Goal: Register for event/course

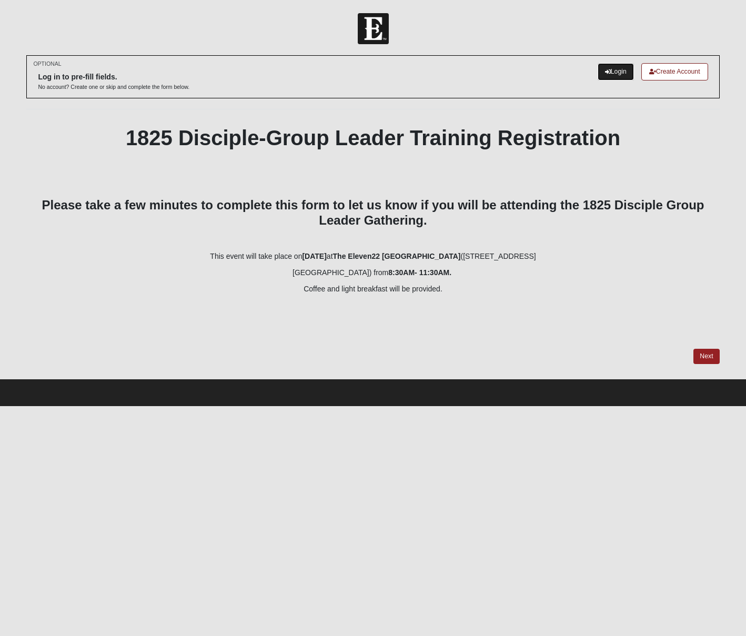
click at [614, 72] on link "Login" at bounding box center [616, 71] width 36 height 17
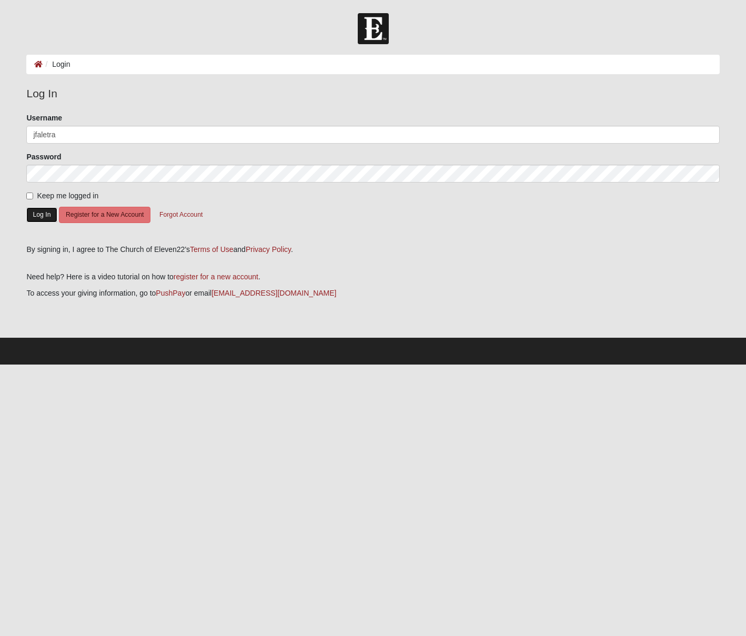
click at [38, 214] on button "Log In" at bounding box center [41, 214] width 31 height 15
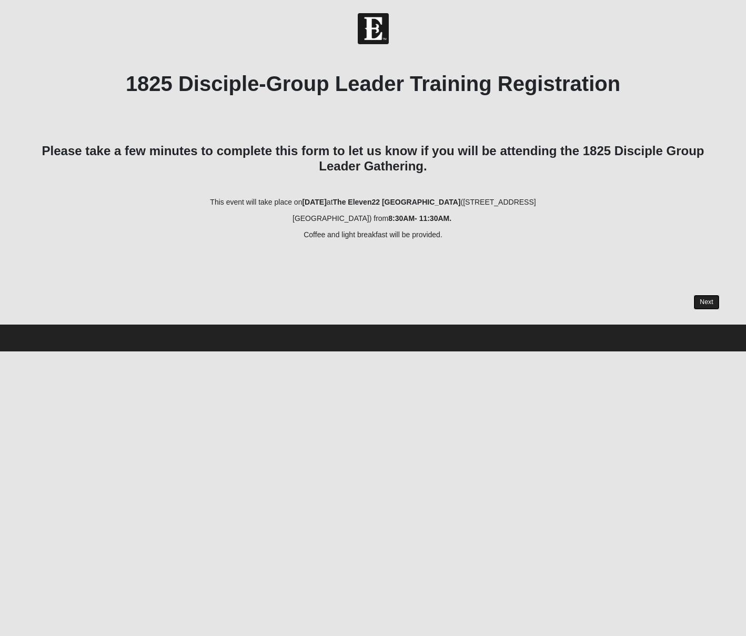
click at [710, 302] on link "Next" at bounding box center [706, 302] width 26 height 15
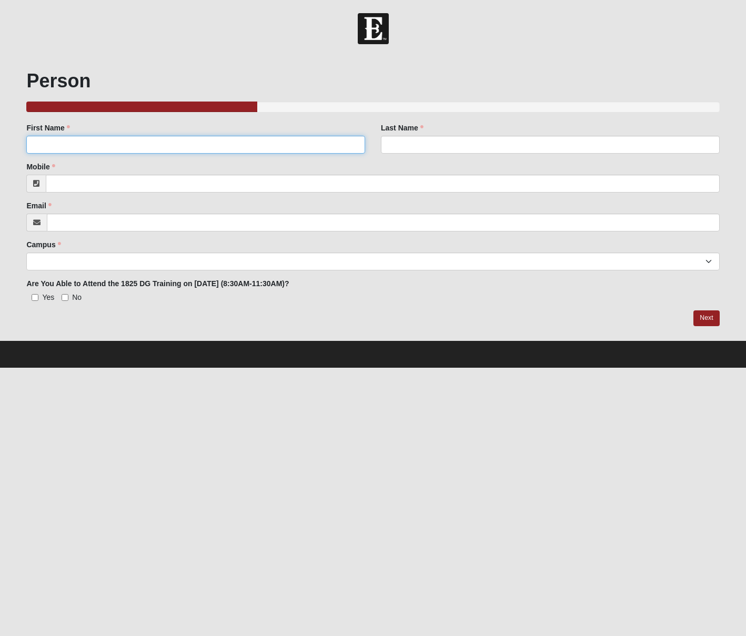
click at [75, 142] on input "First Name" at bounding box center [195, 145] width 339 height 18
type input "[PERSON_NAME]"
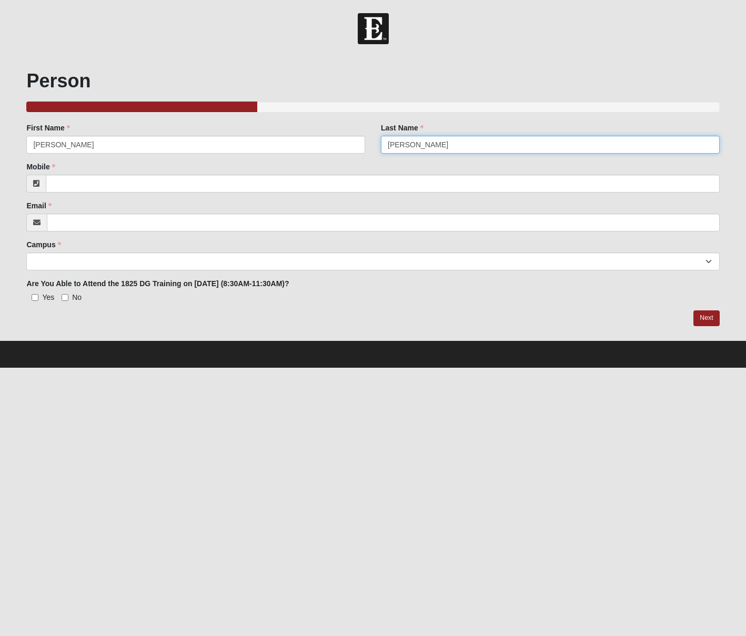
type input "Faletra"
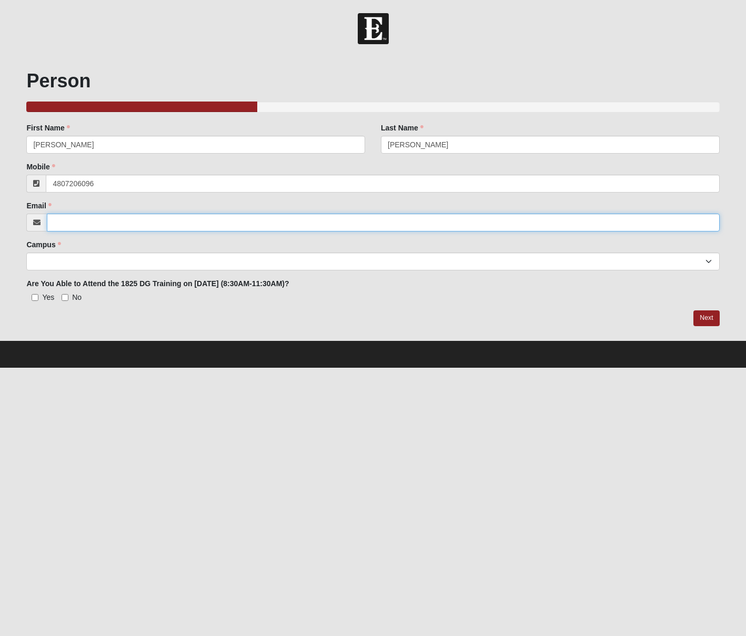
type input "(480) 720-6096"
type input "joe@faletra.net"
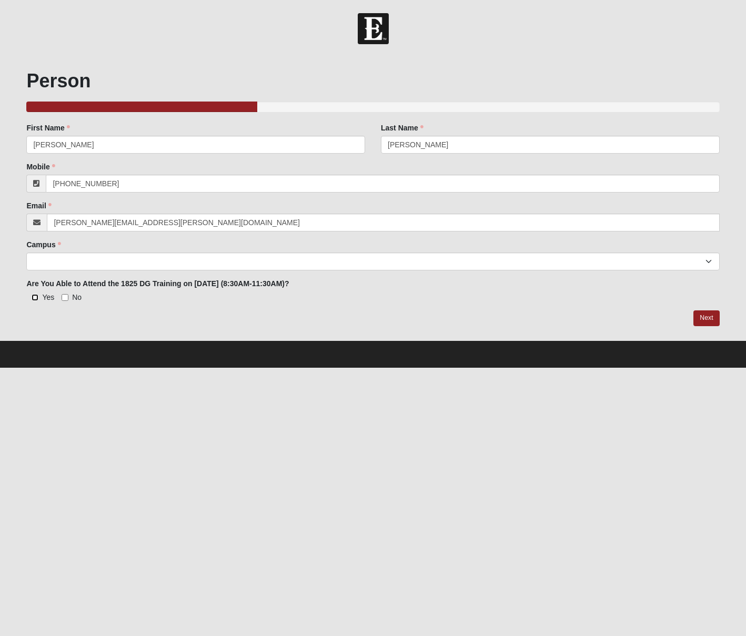
click at [37, 295] on input "Yes" at bounding box center [35, 297] width 7 height 7
checkbox input "true"
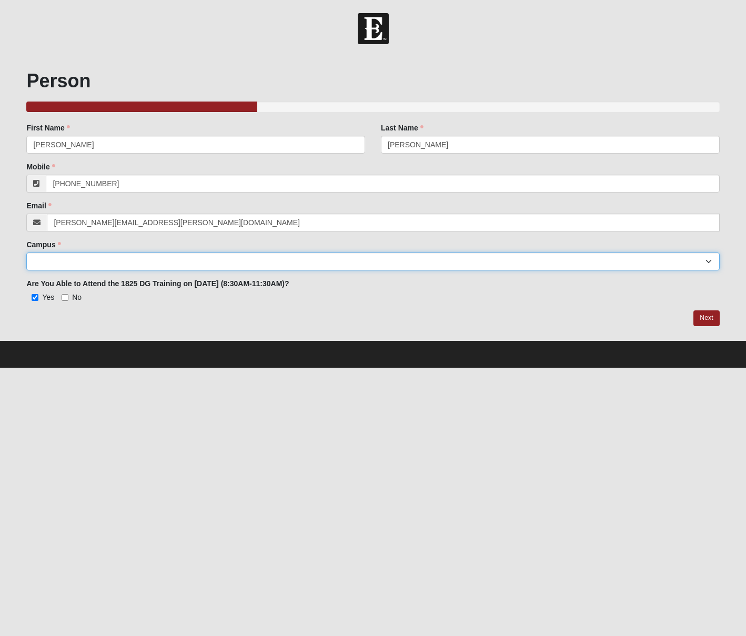
click at [103, 265] on select "Arlington Baymeadows Eleven22 Online Fleming Island Jesup Mandarin North Jax Or…" at bounding box center [372, 262] width 693 height 18
select select "11"
click at [26, 253] on select "Arlington Baymeadows Eleven22 Online Fleming Island Jesup Mandarin North Jax Or…" at bounding box center [372, 262] width 693 height 18
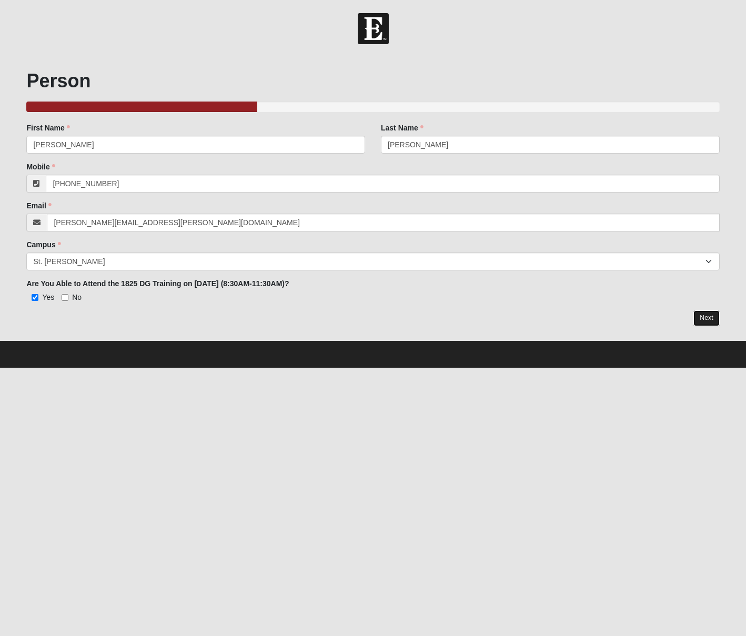
click at [707, 316] on link "Next" at bounding box center [706, 317] width 26 height 15
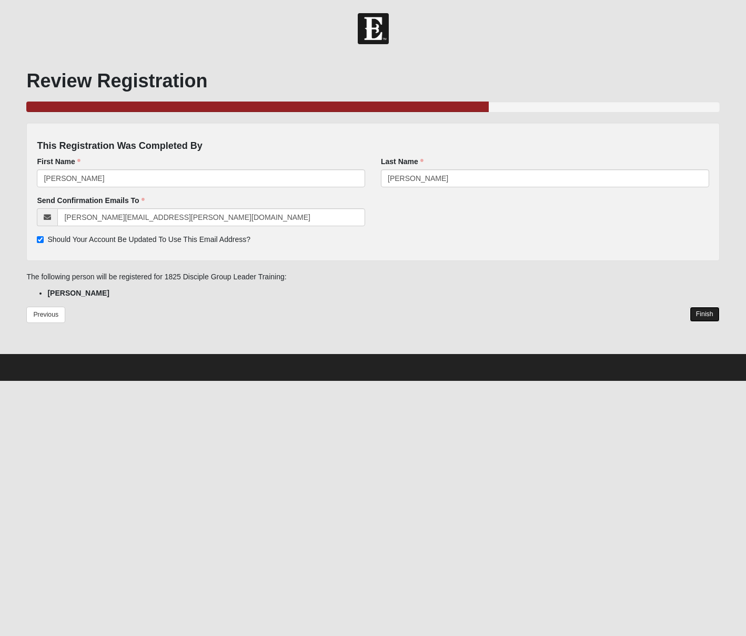
click at [707, 314] on link "Finish" at bounding box center [705, 314] width 30 height 15
